Goal: Task Accomplishment & Management: Manage account settings

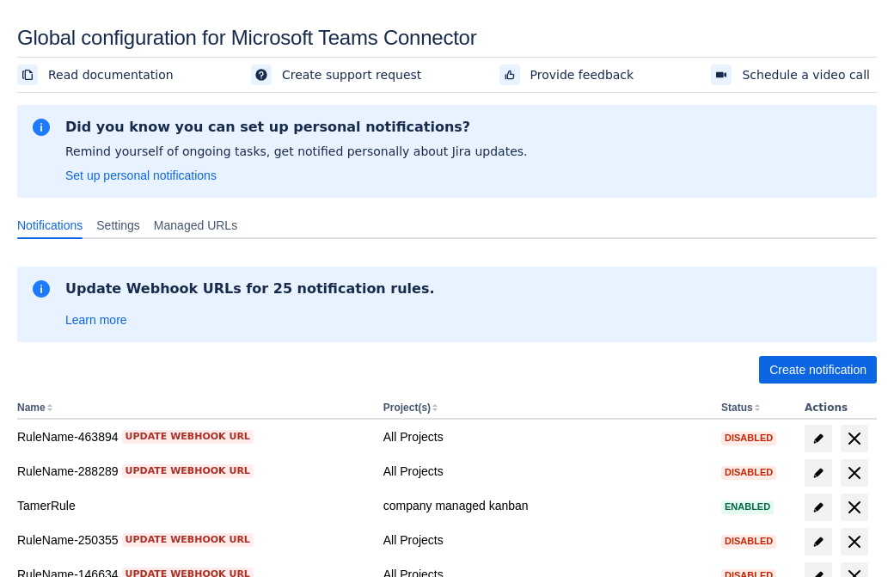
click at [818, 370] on span "Create notification" at bounding box center [818, 370] width 97 height 28
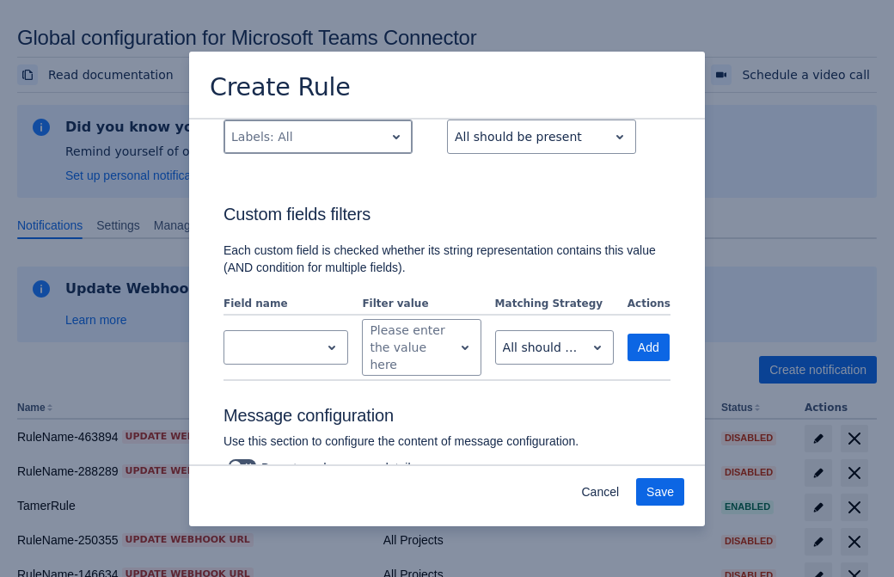
click at [317, 137] on div "Scrollable content" at bounding box center [304, 136] width 146 height 21
type input "78442_label"
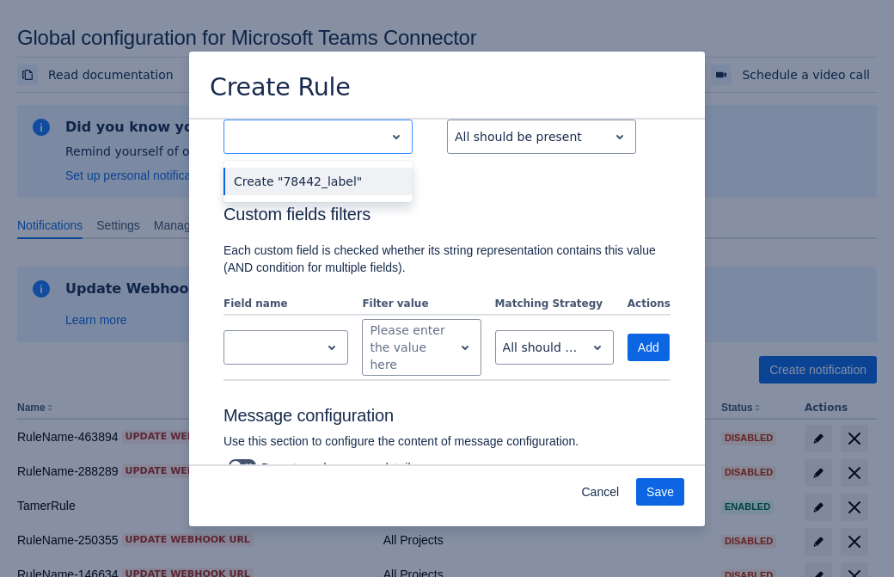
scroll to position [1109, 0]
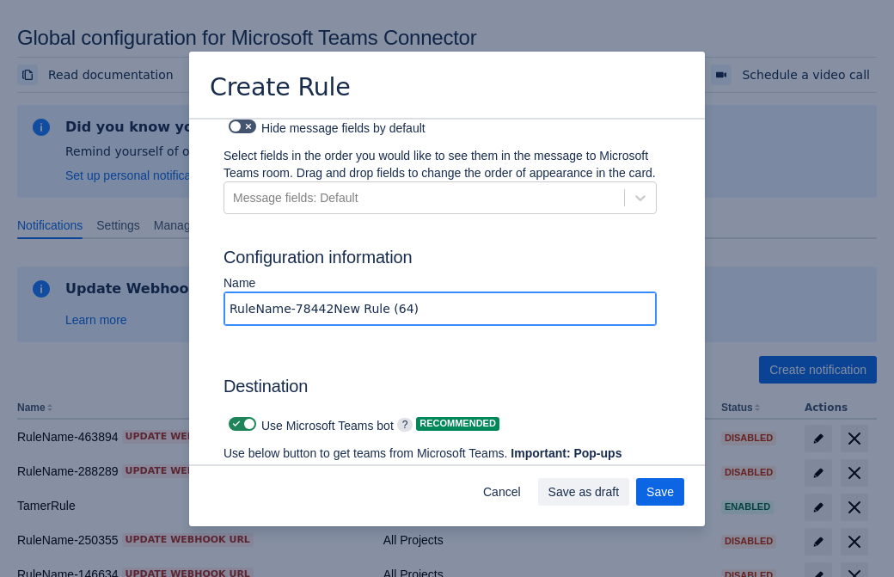
type input "RuleName-78442New Rule (64)"
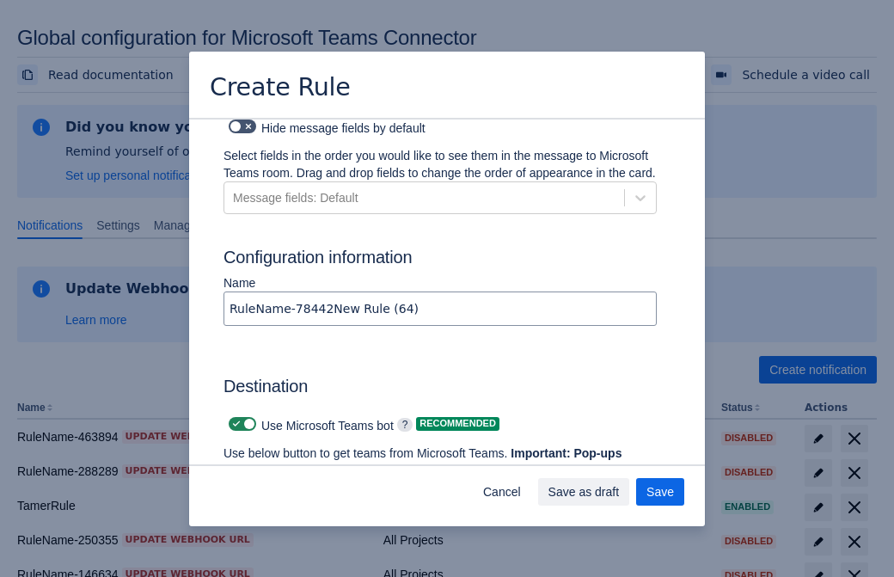
click at [234, 417] on span "Scrollable content" at bounding box center [237, 424] width 14 height 14
click at [234, 419] on input "Scrollable content" at bounding box center [234, 424] width 11 height 11
checkbox input "false"
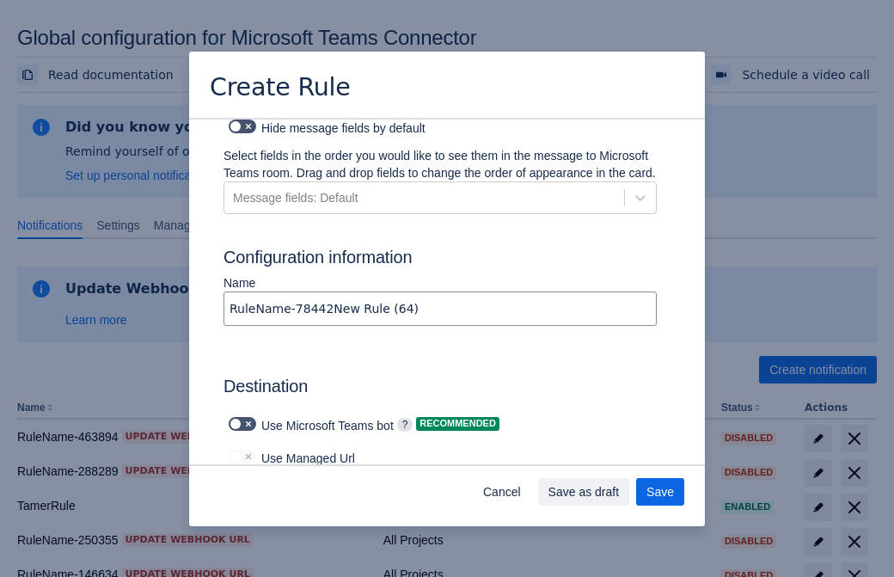
type input "https://prod-172.westeurope.logic.azure.com:443/workflows/ae977bb6ae334c9d95dfe…"
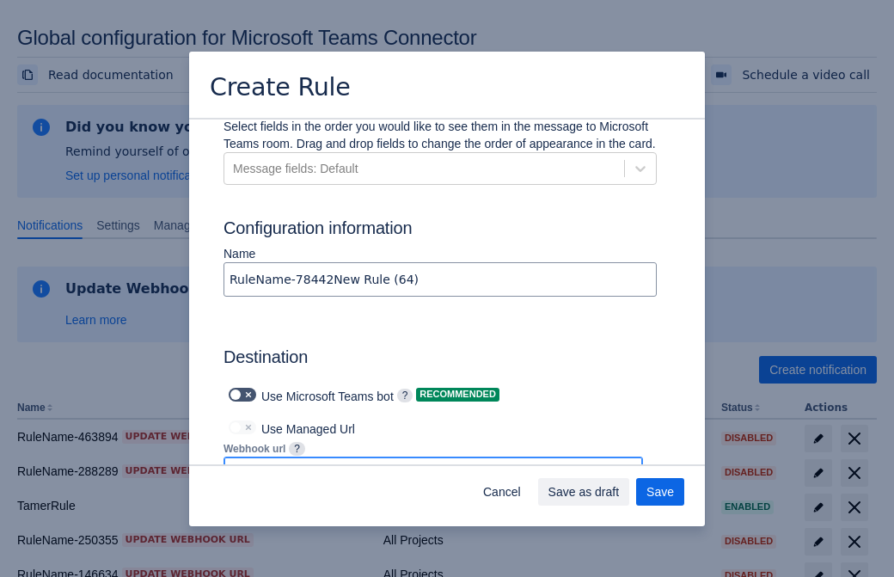
click at [620, 492] on span "Save as draft" at bounding box center [584, 492] width 71 height 28
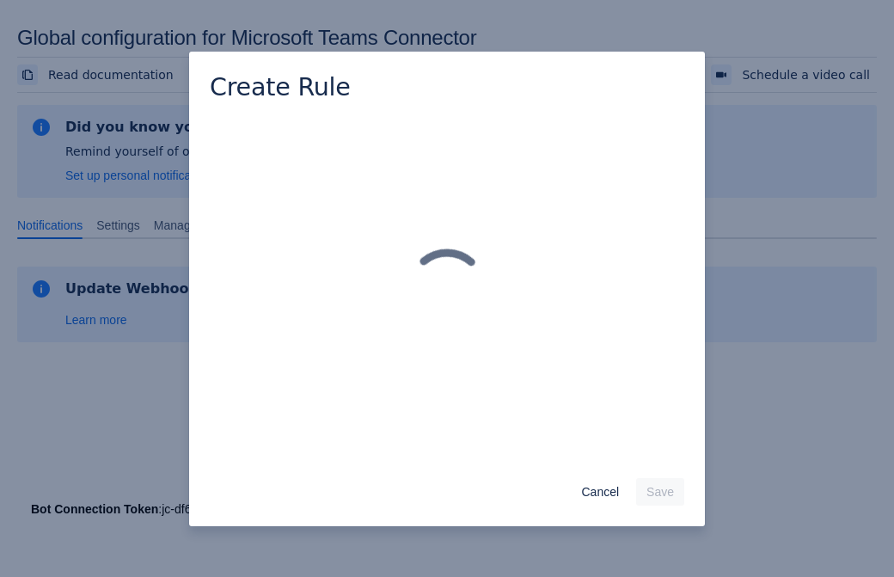
scroll to position [0, 0]
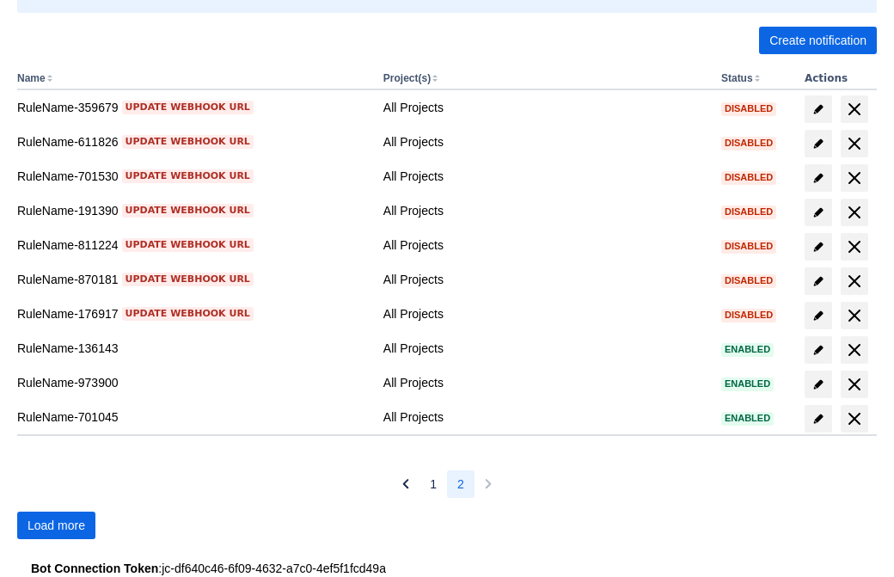
click at [56, 525] on span "Load more" at bounding box center [57, 526] width 58 height 28
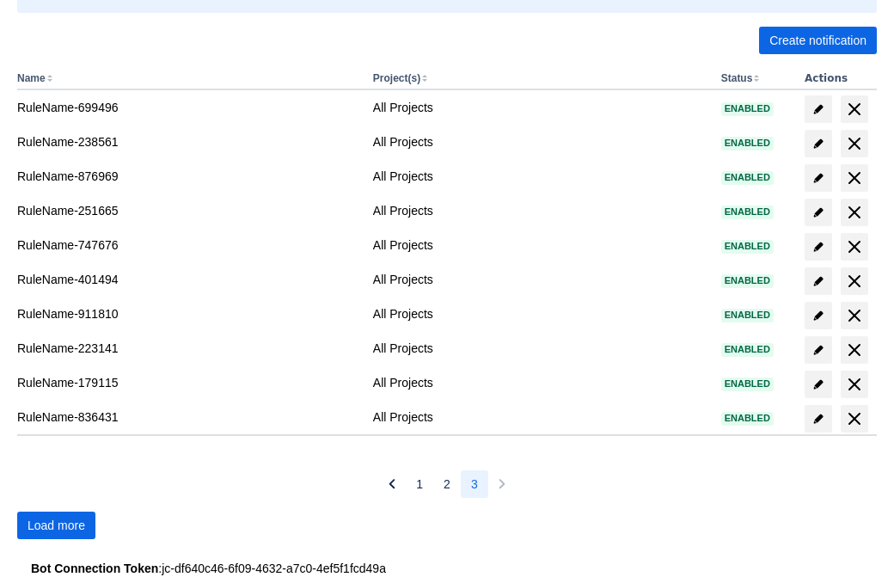
click at [56, 525] on span "Load more" at bounding box center [57, 526] width 58 height 28
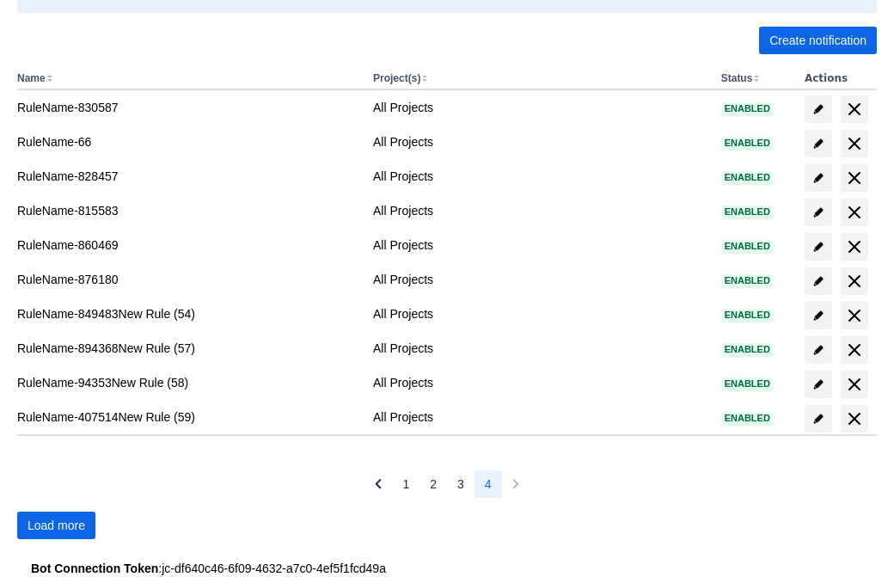
click at [56, 525] on span "Load more" at bounding box center [57, 526] width 58 height 28
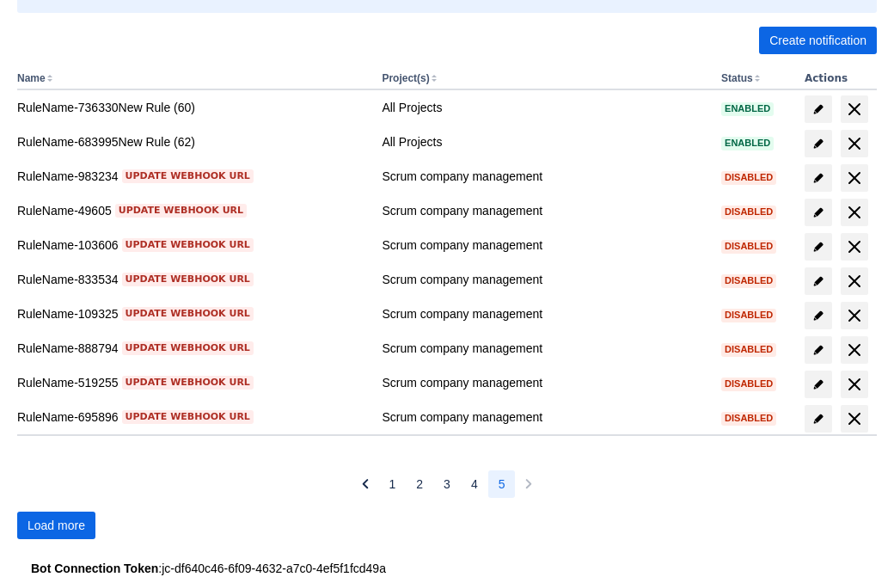
click at [56, 525] on span "Load more" at bounding box center [57, 526] width 58 height 28
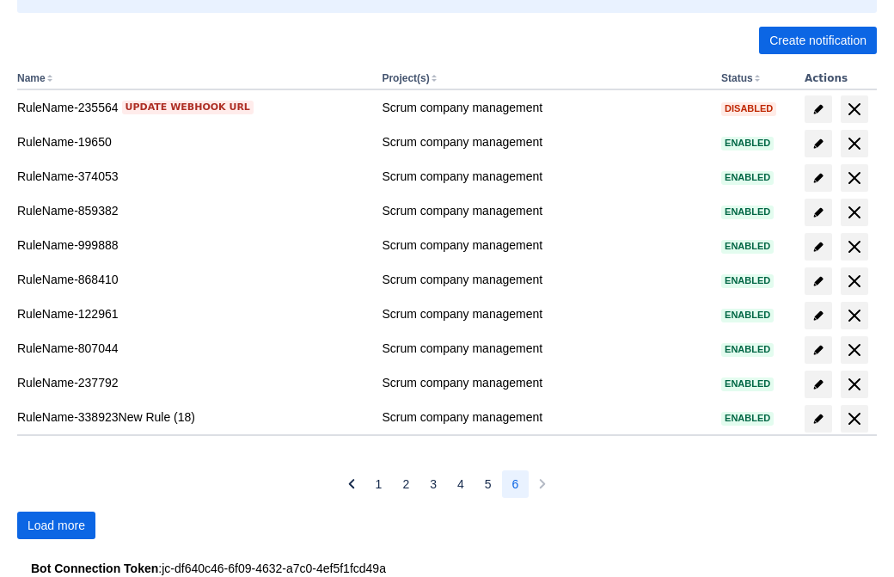
click at [56, 525] on span "Load more" at bounding box center [57, 526] width 58 height 28
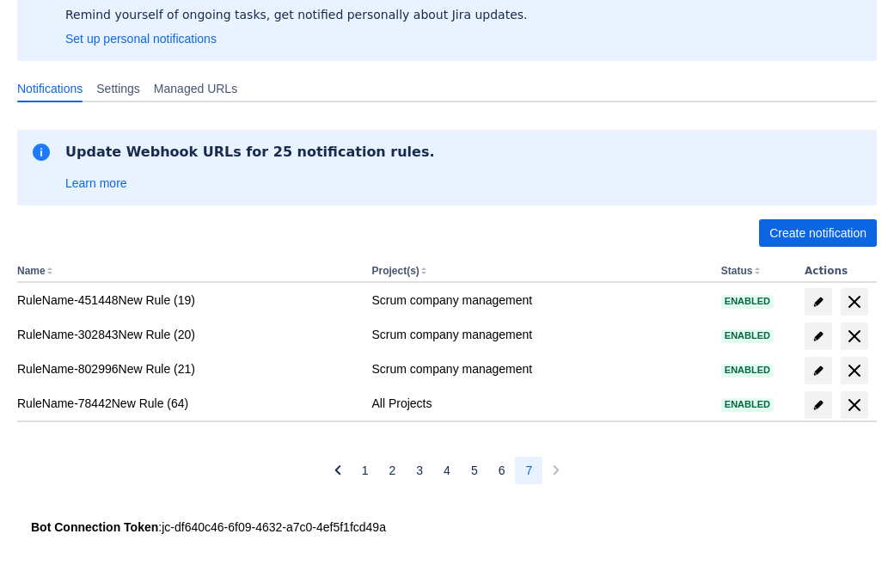
scroll to position [137, 0]
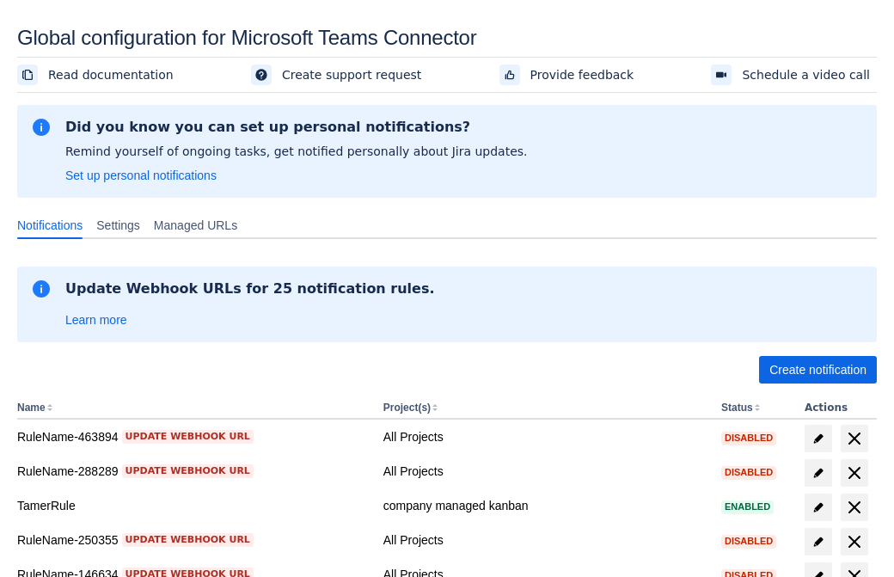
scroll to position [329, 0]
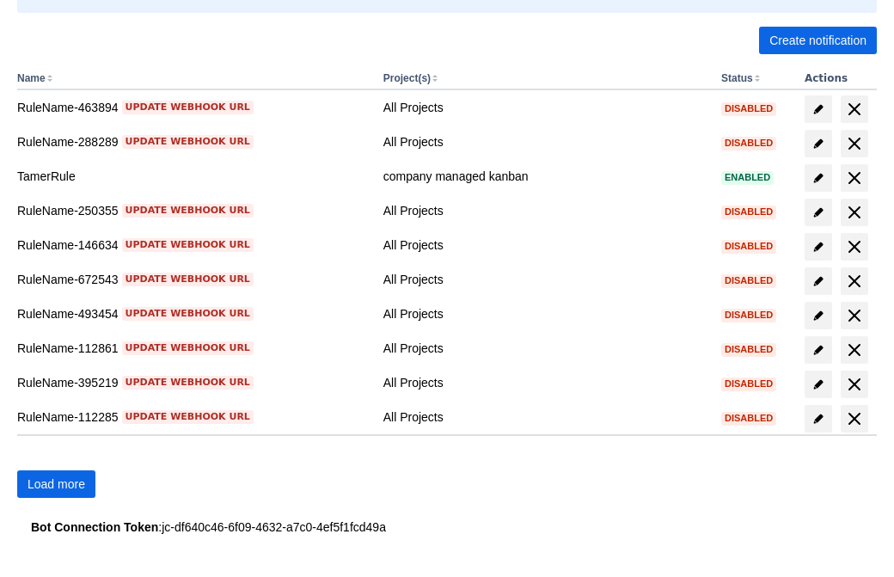
click at [56, 484] on span "Load more" at bounding box center [57, 484] width 58 height 28
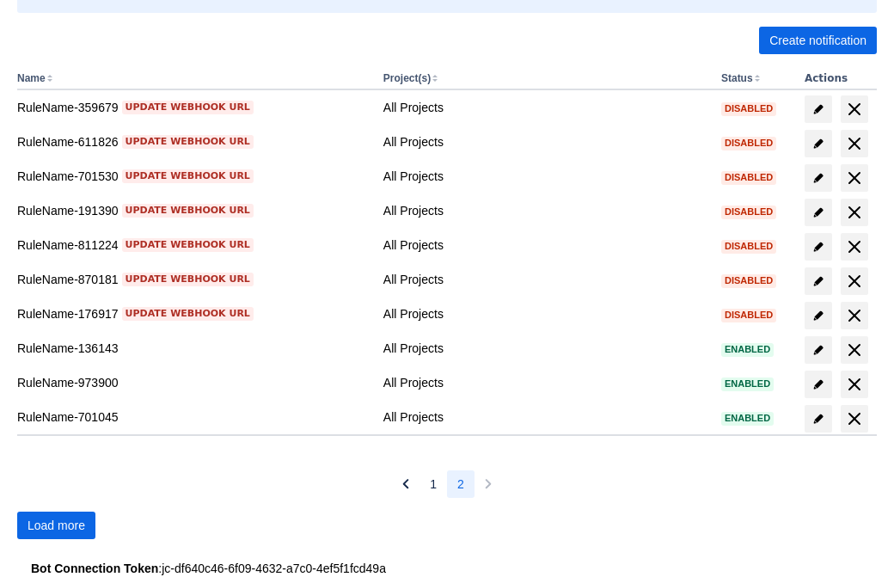
click at [56, 525] on span "Load more" at bounding box center [57, 526] width 58 height 28
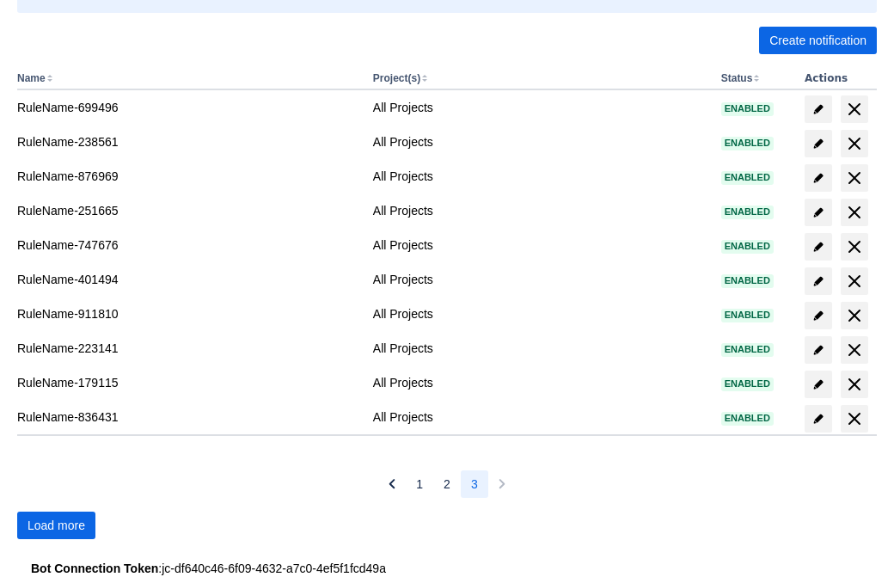
click at [56, 525] on span "Load more" at bounding box center [57, 526] width 58 height 28
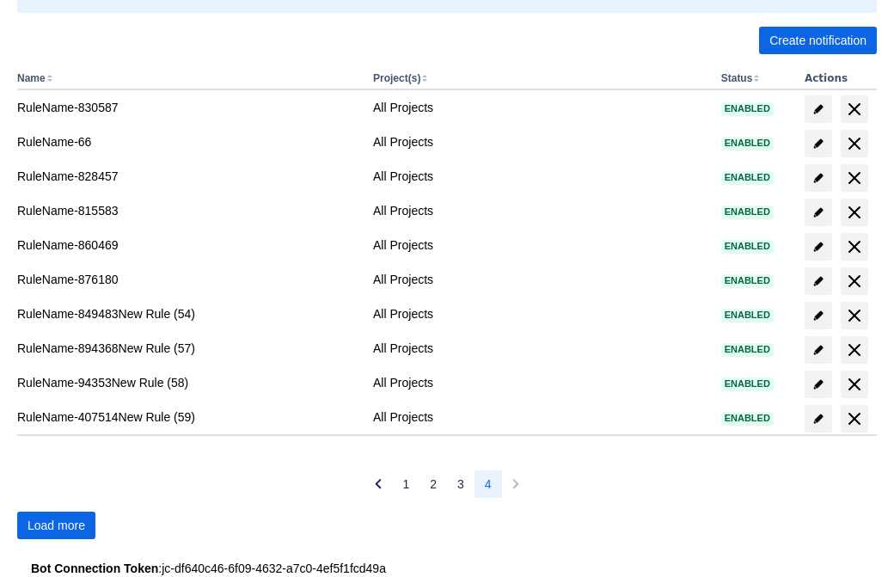
click at [56, 525] on span "Load more" at bounding box center [57, 526] width 58 height 28
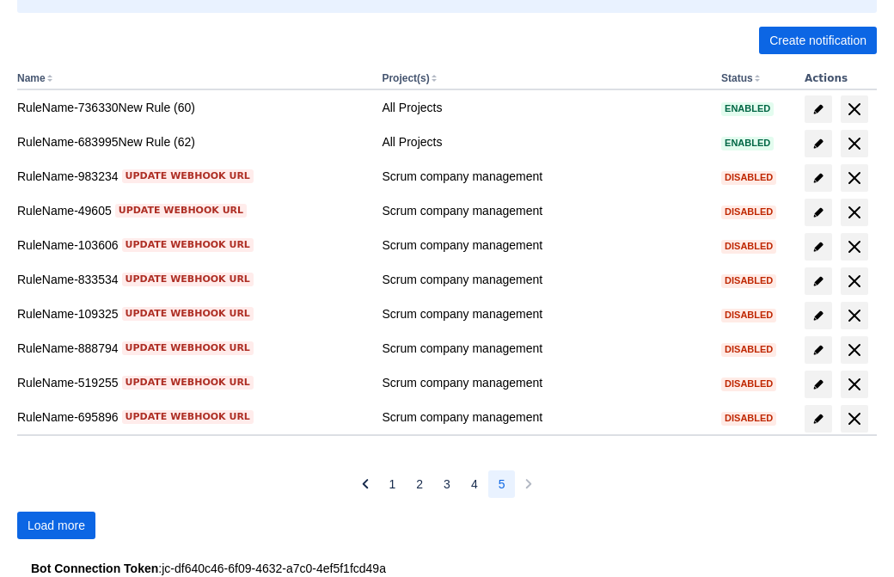
click at [56, 525] on span "Load more" at bounding box center [57, 526] width 58 height 28
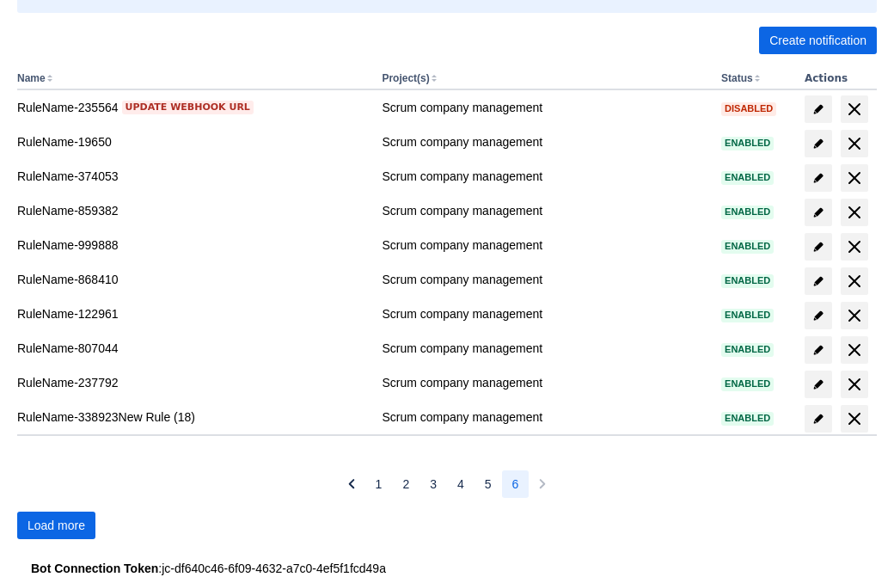
click at [56, 525] on span "Load more" at bounding box center [57, 526] width 58 height 28
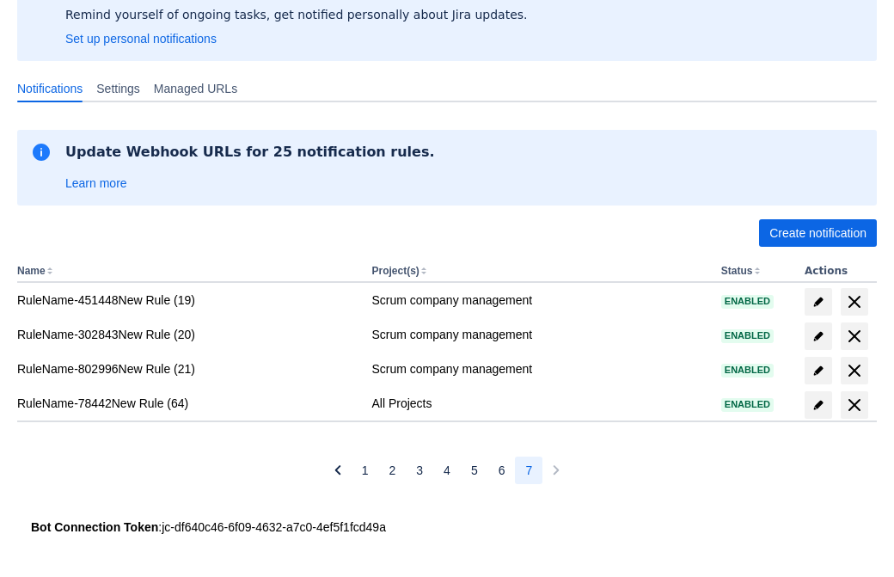
click at [854, 405] on span "delete" at bounding box center [855, 405] width 21 height 21
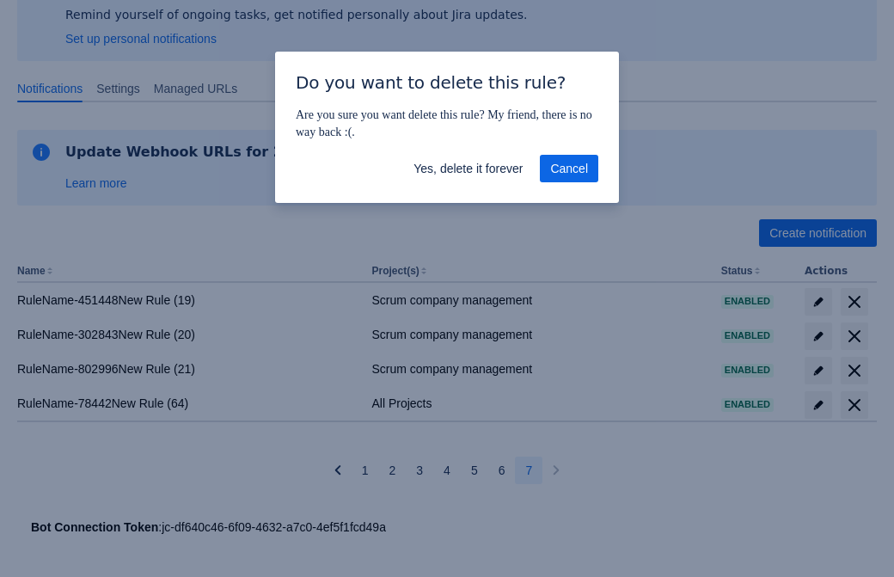
click at [468, 169] on span "Yes, delete it forever" at bounding box center [468, 169] width 109 height 28
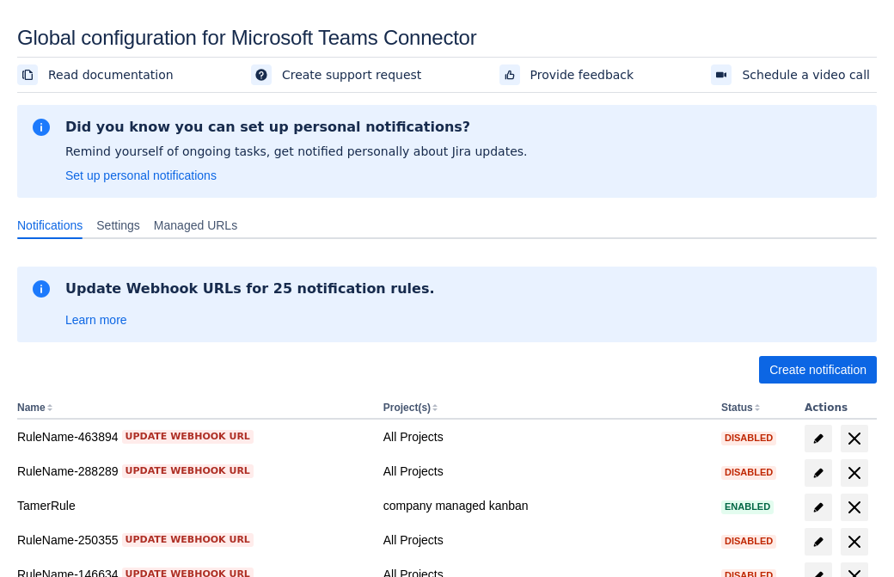
click at [818, 370] on span "Create notification" at bounding box center [818, 370] width 97 height 28
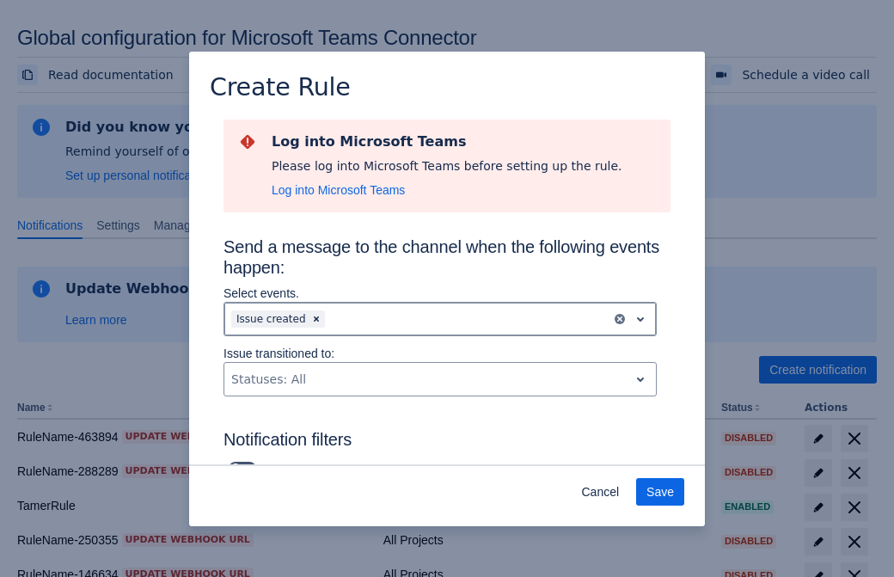
click at [440, 319] on div "Scrollable content" at bounding box center [467, 319] width 276 height 21
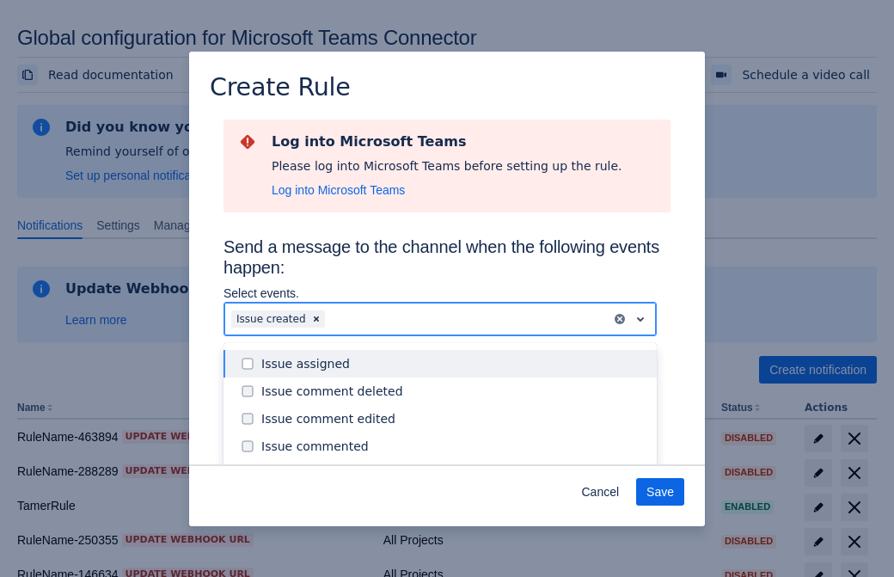
click at [454, 465] on div "Issue created" at bounding box center [453, 473] width 385 height 17
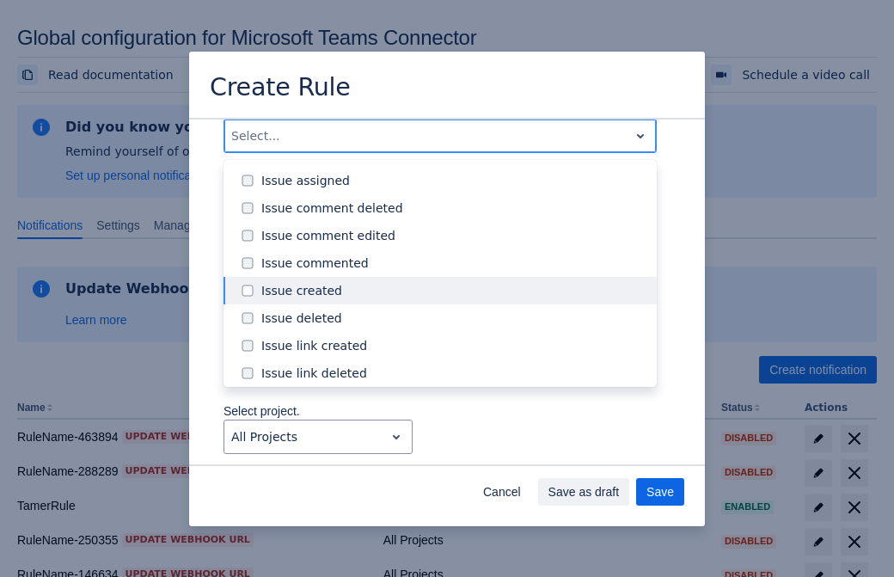
click at [454, 447] on div "Issue updated" at bounding box center [453, 455] width 385 height 17
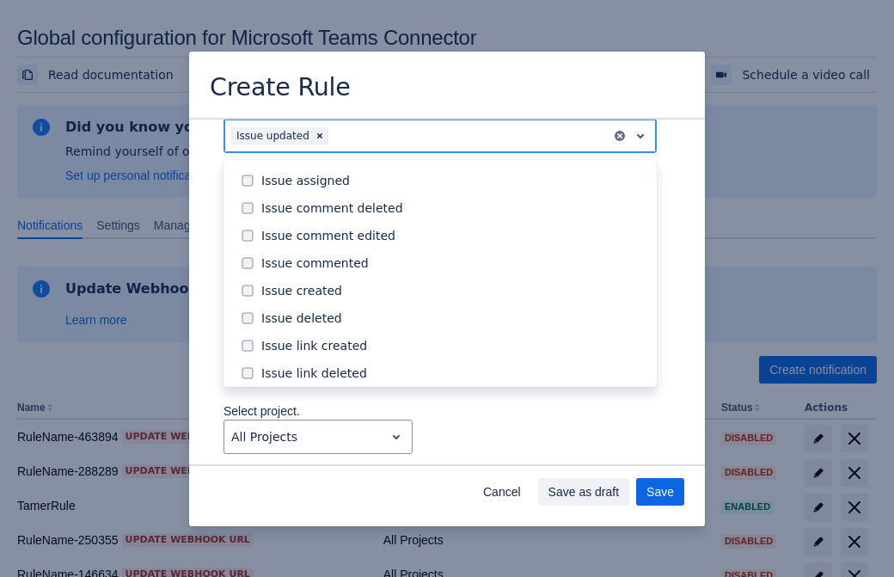
scroll to position [182, 0]
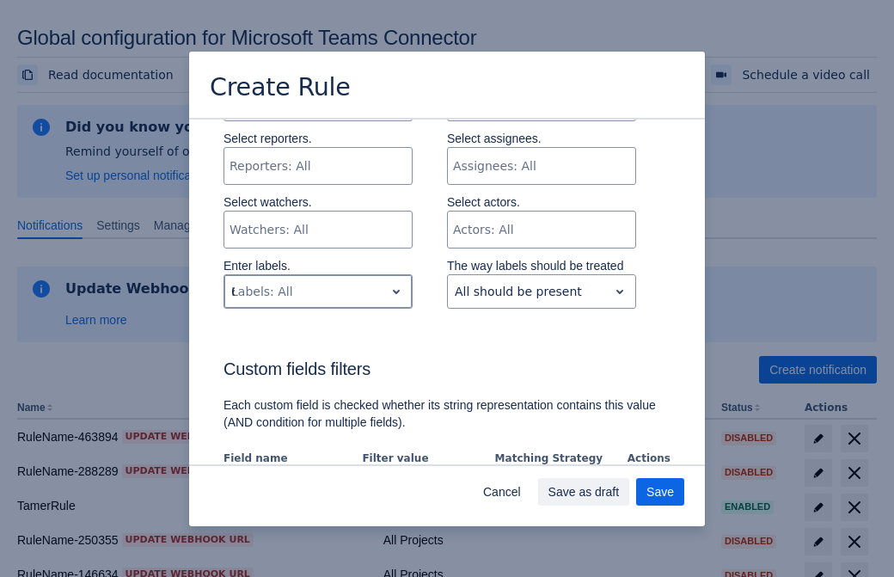
type input "687503_label"
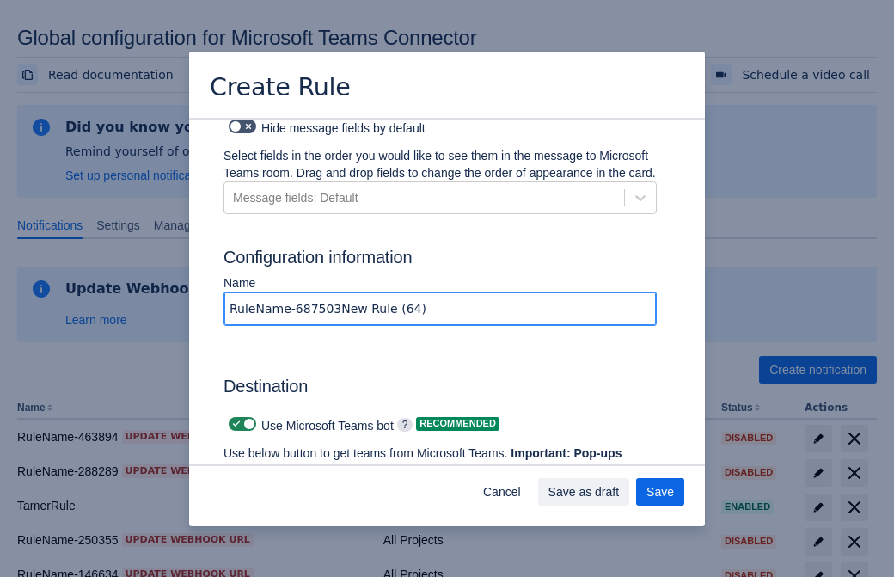
type input "RuleName-687503New Rule (64)"
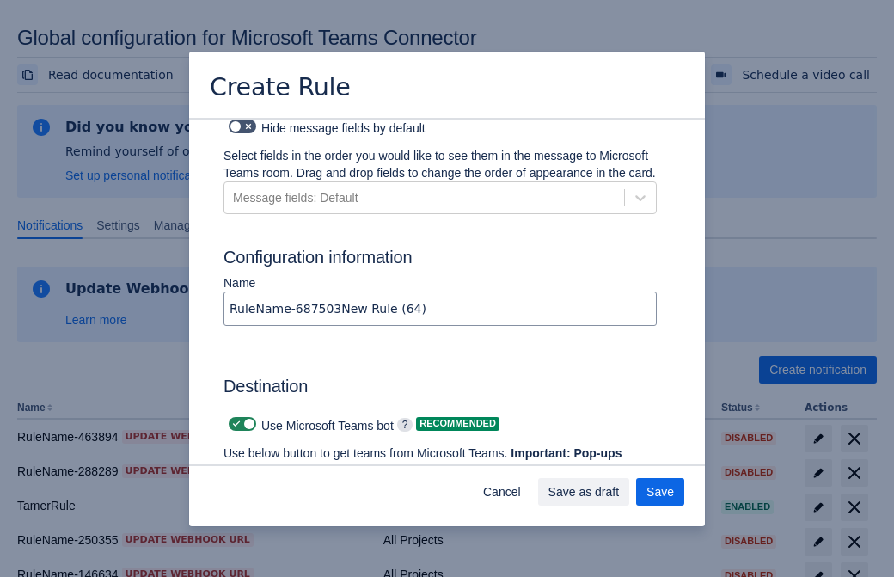
click at [234, 417] on span "Scrollable content" at bounding box center [237, 424] width 14 height 14
click at [234, 419] on input "Scrollable content" at bounding box center [234, 424] width 11 height 11
checkbox input "false"
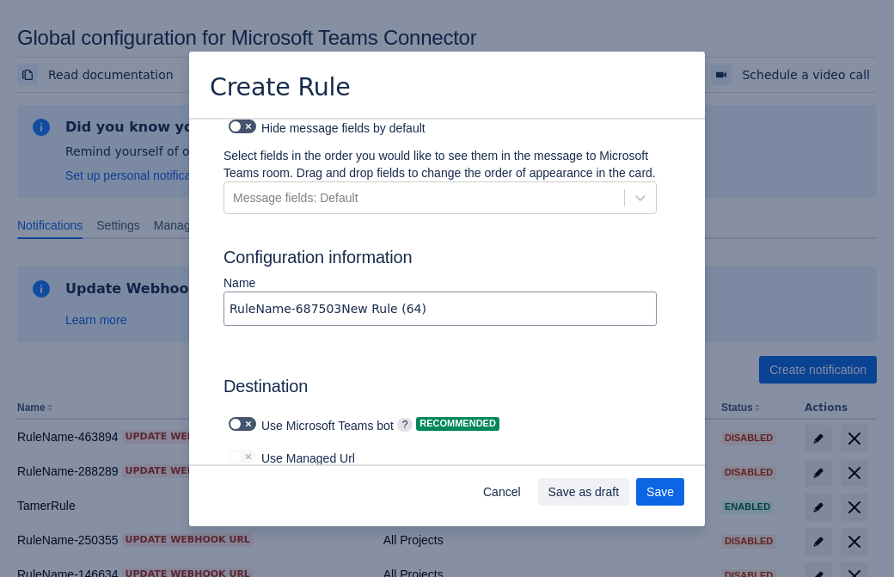
type input "https://prod-112.westeurope.logic.azure.com:443/workflows/bae959254738451b85002…"
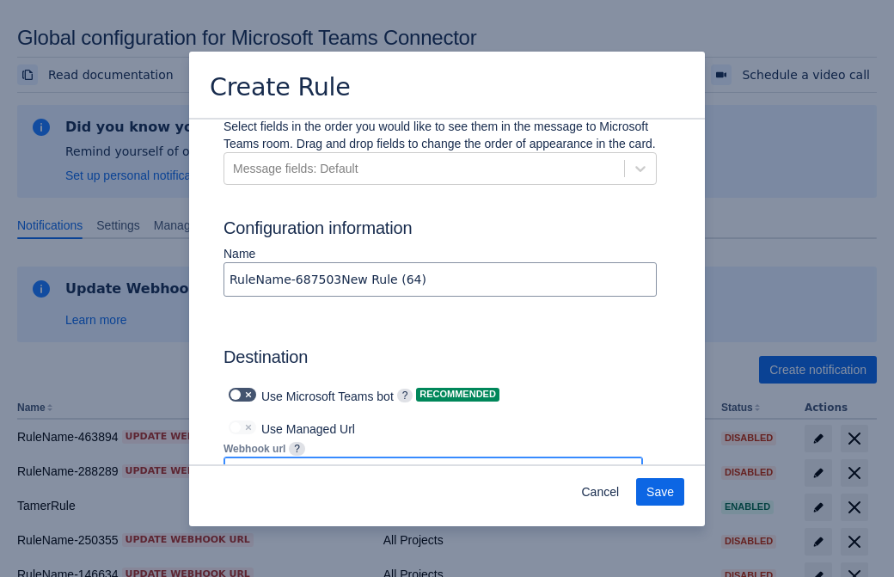
click at [660, 492] on span "Save" at bounding box center [661, 492] width 28 height 28
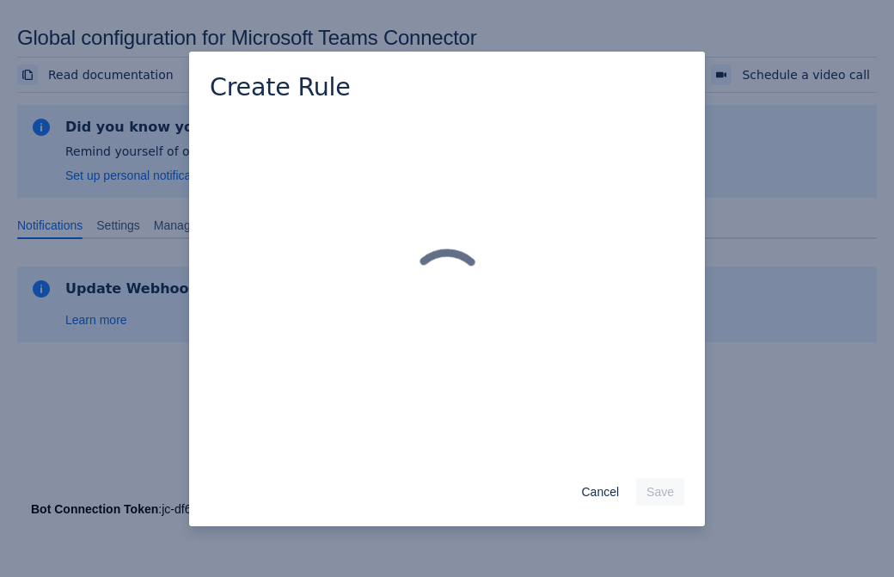
scroll to position [0, 0]
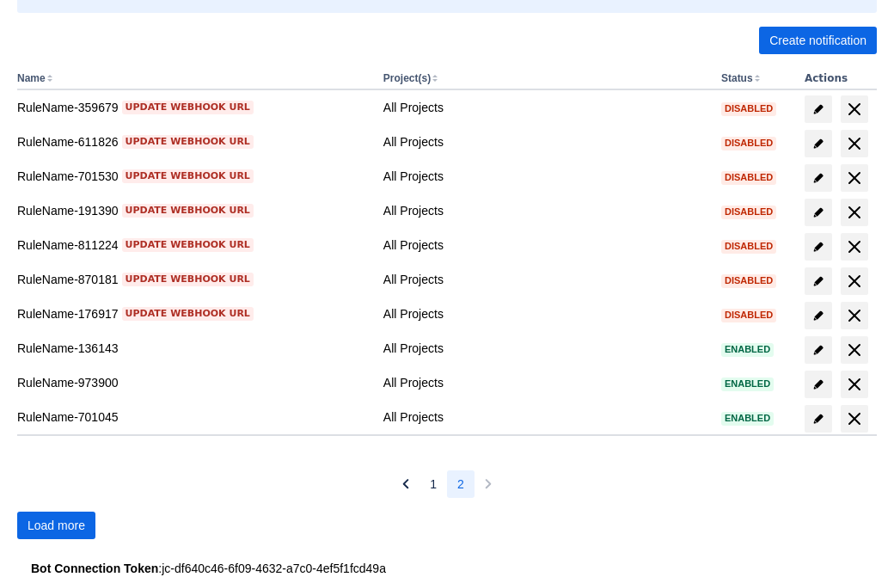
click at [56, 525] on span "Load more" at bounding box center [57, 526] width 58 height 28
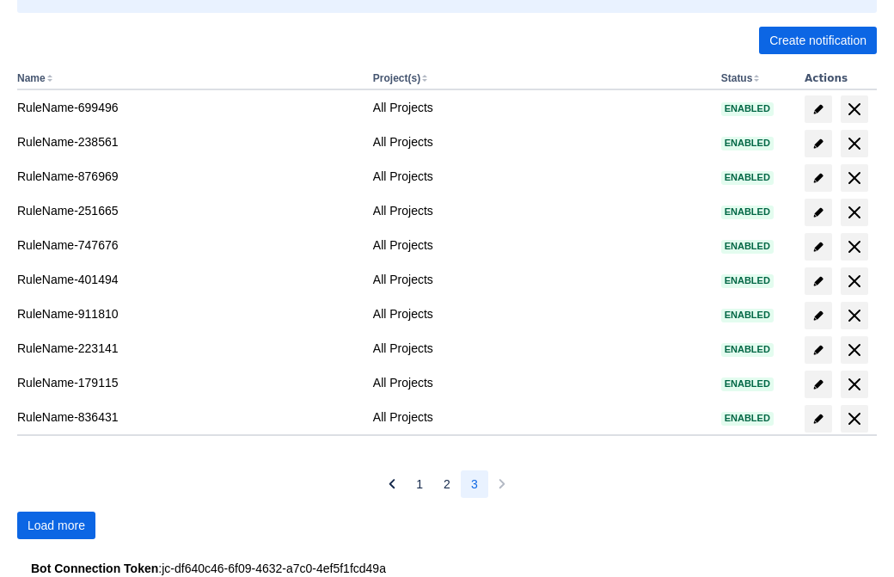
click at [56, 525] on span "Load more" at bounding box center [57, 526] width 58 height 28
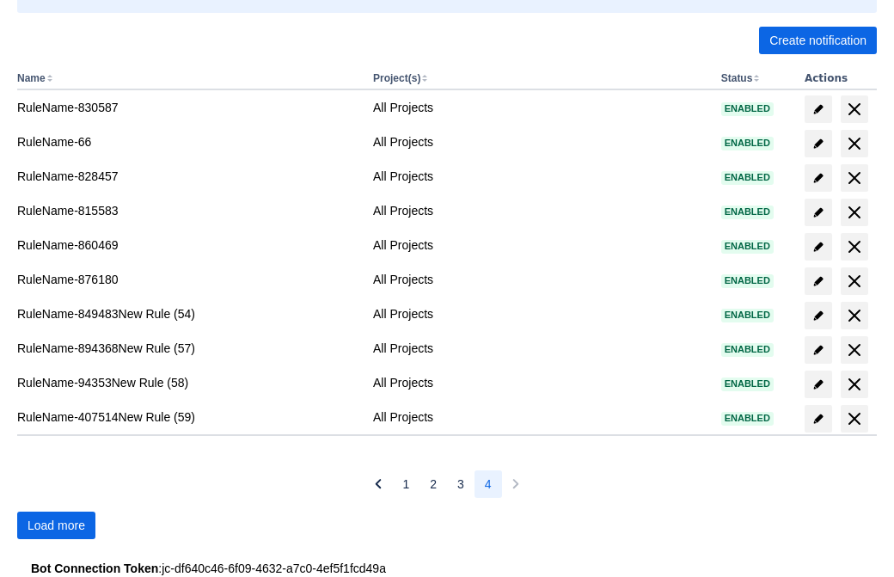
click at [56, 525] on span "Load more" at bounding box center [57, 526] width 58 height 28
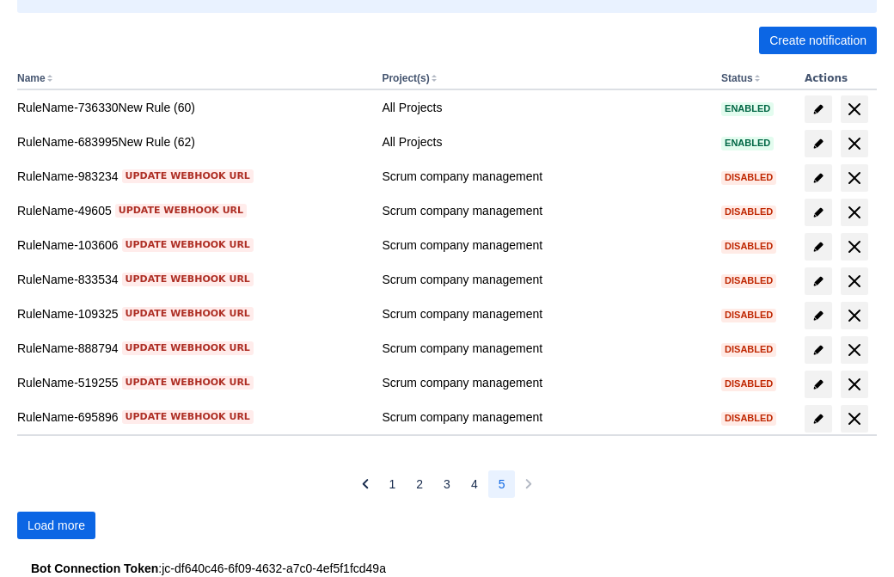
click at [56, 525] on span "Load more" at bounding box center [57, 526] width 58 height 28
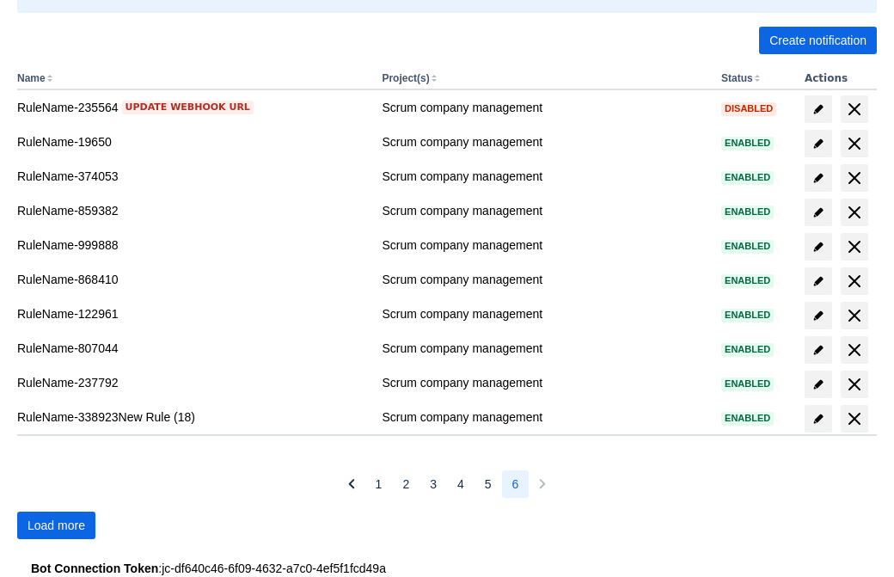
click at [56, 525] on span "Load more" at bounding box center [57, 526] width 58 height 28
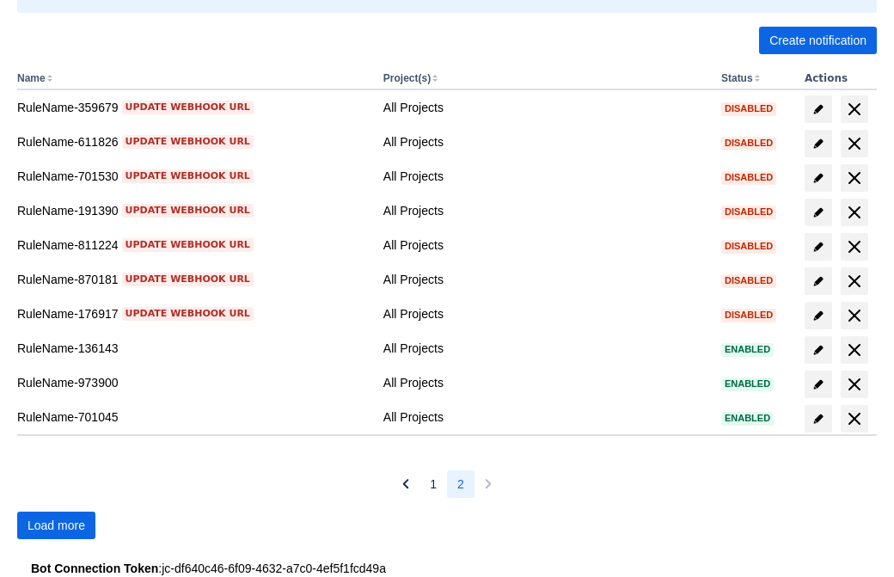
click at [56, 525] on span "Load more" at bounding box center [57, 526] width 58 height 28
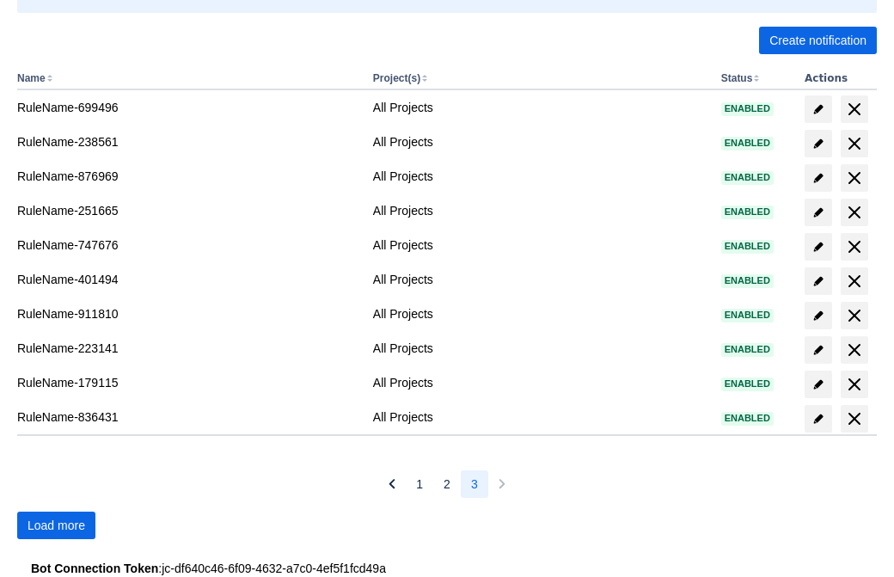
click at [56, 525] on span "Load more" at bounding box center [57, 526] width 58 height 28
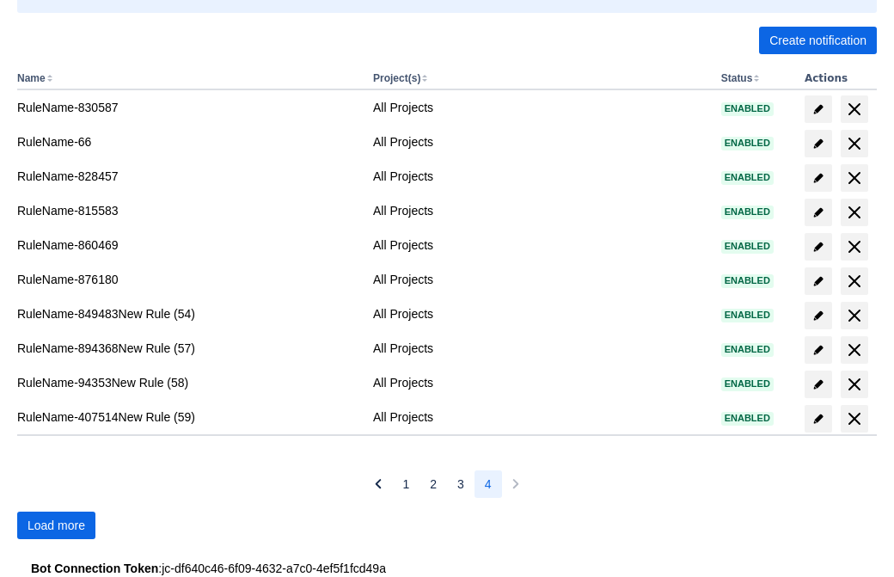
click at [56, 525] on span "Load more" at bounding box center [57, 526] width 58 height 28
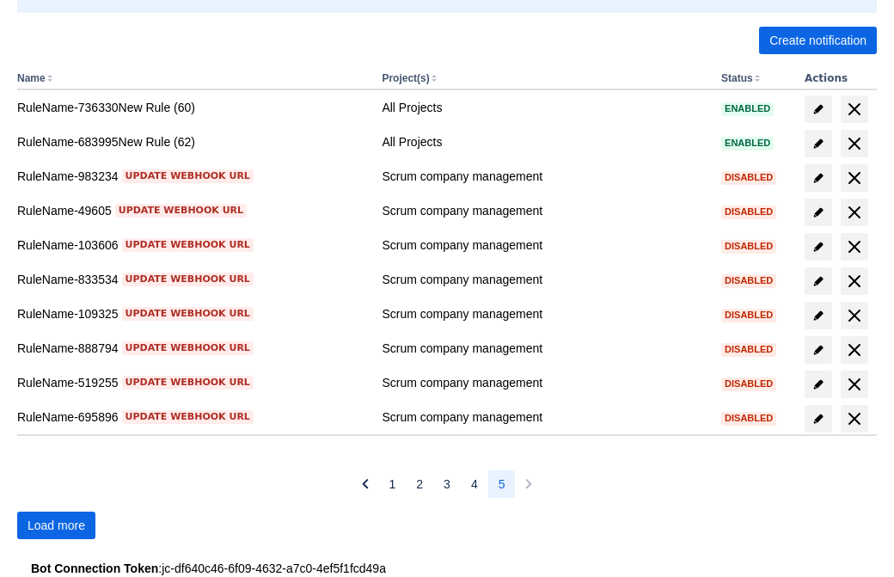
click at [56, 525] on span "Load more" at bounding box center [57, 526] width 58 height 28
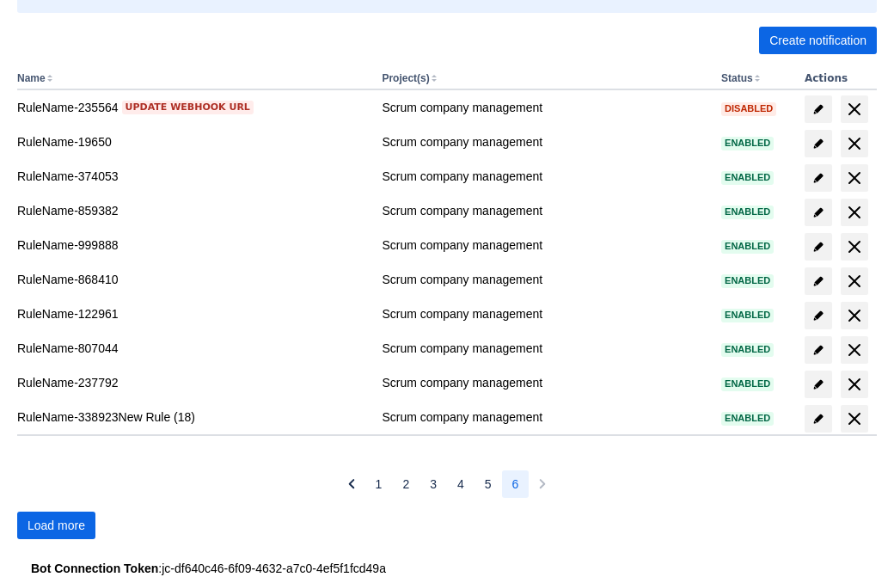
click at [56, 525] on span "Load more" at bounding box center [57, 526] width 58 height 28
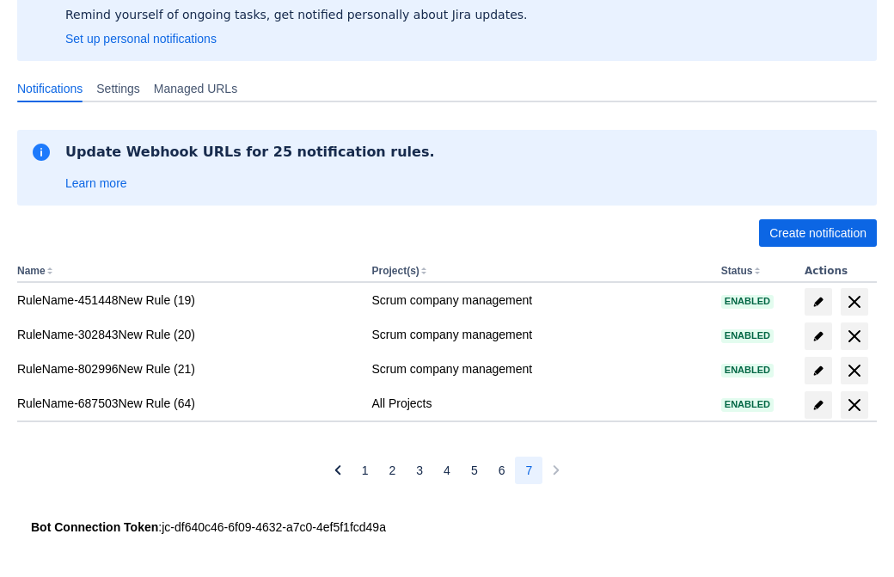
scroll to position [137, 0]
click at [854, 405] on span "delete" at bounding box center [855, 405] width 21 height 21
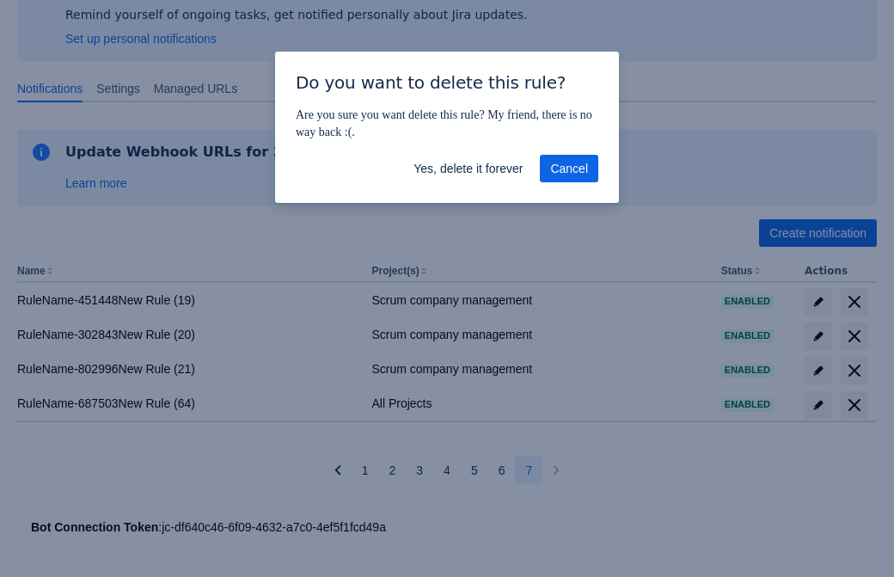
click at [468, 169] on span "Yes, delete it forever" at bounding box center [468, 169] width 109 height 28
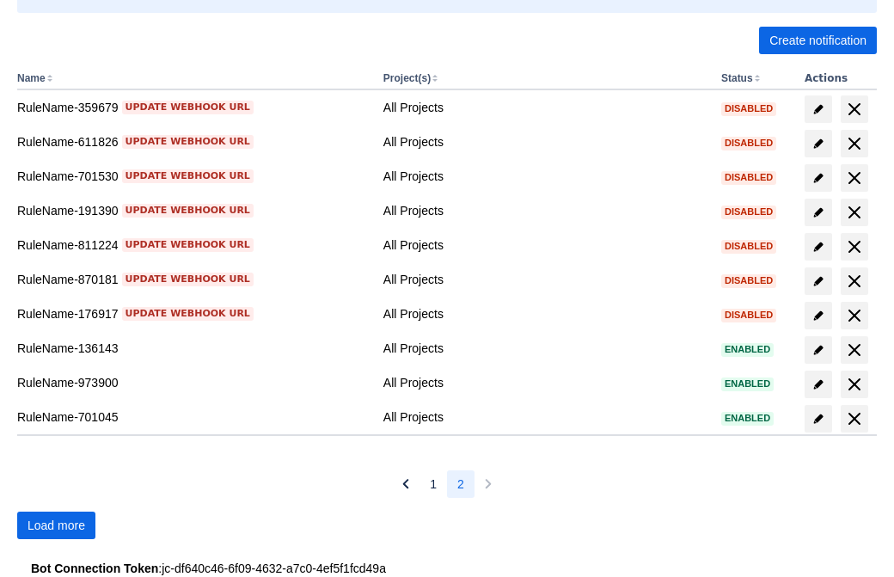
click at [56, 525] on span "Load more" at bounding box center [57, 526] width 58 height 28
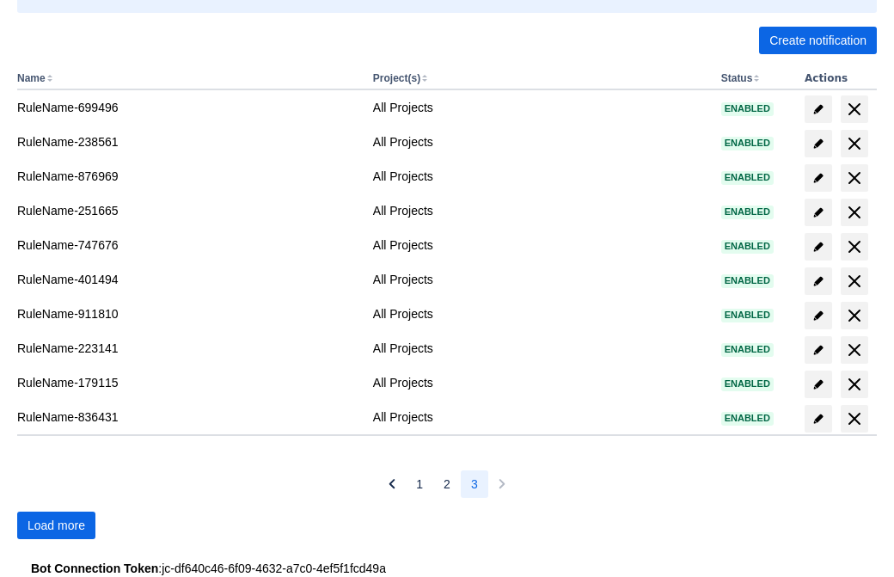
click at [56, 525] on span "Load more" at bounding box center [57, 526] width 58 height 28
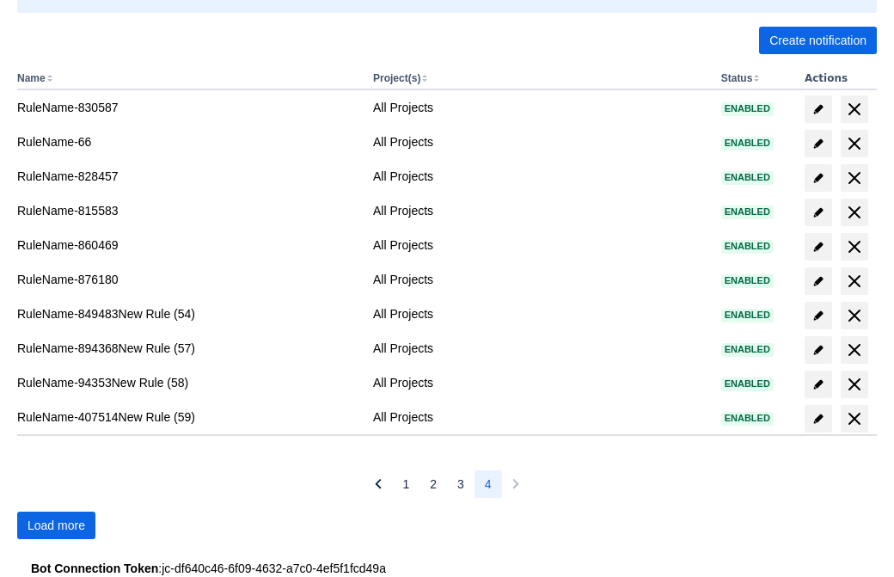
click at [56, 525] on span "Load more" at bounding box center [57, 526] width 58 height 28
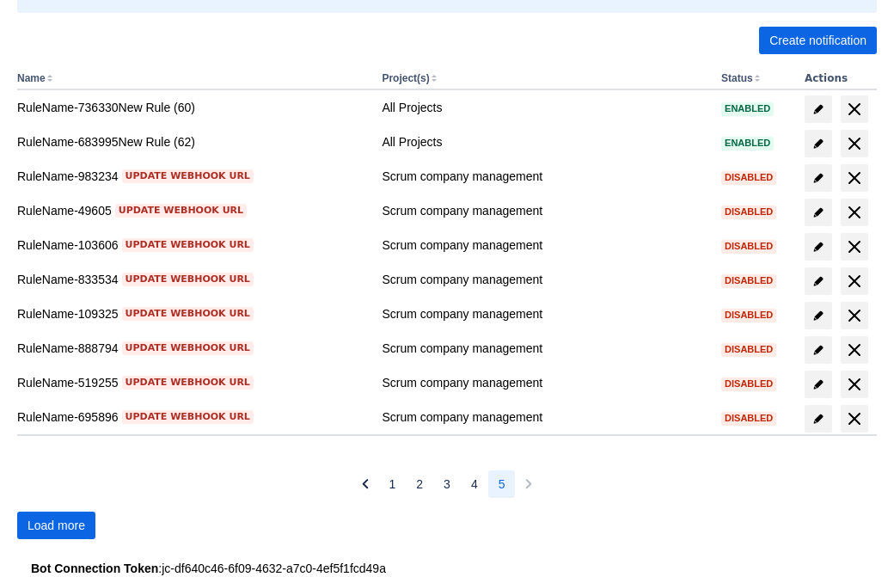
click at [56, 525] on span "Load more" at bounding box center [57, 526] width 58 height 28
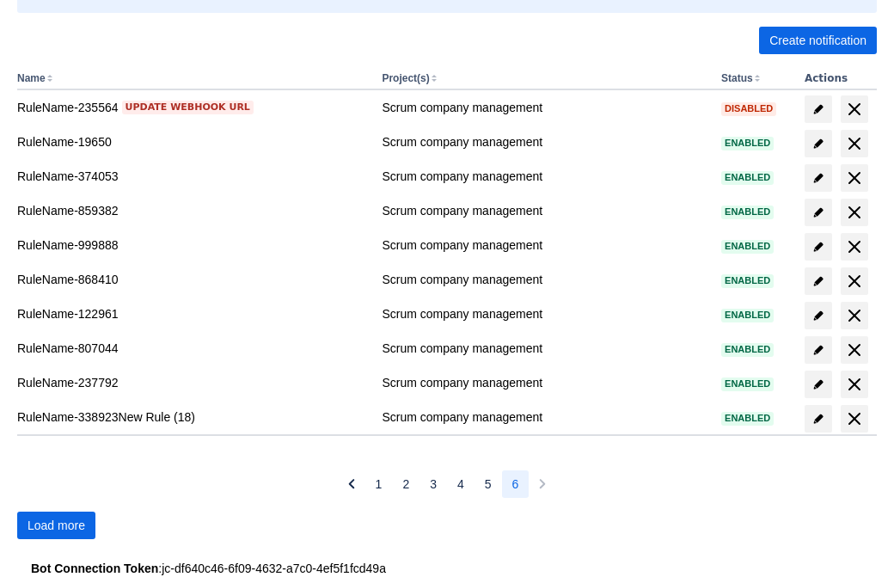
click at [56, 525] on span "Load more" at bounding box center [57, 526] width 58 height 28
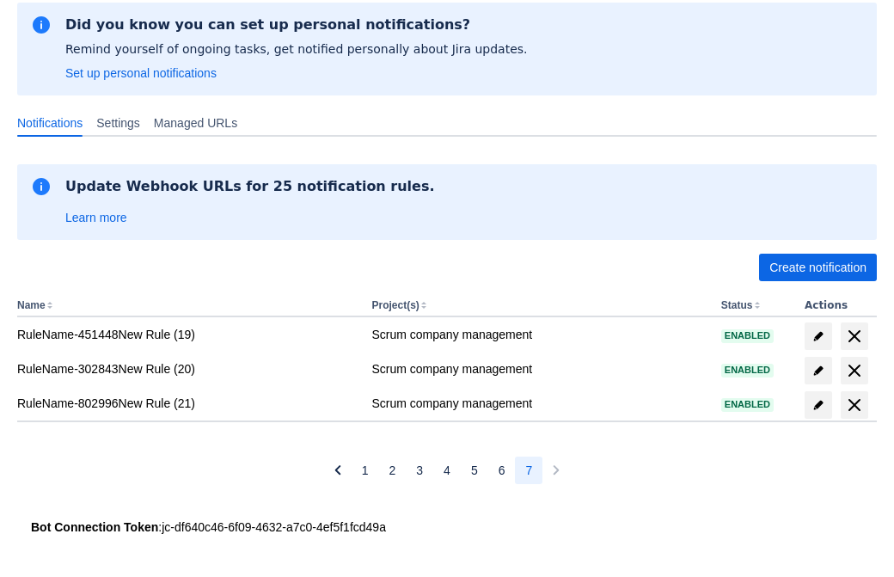
scroll to position [102, 0]
